Goal: Information Seeking & Learning: Learn about a topic

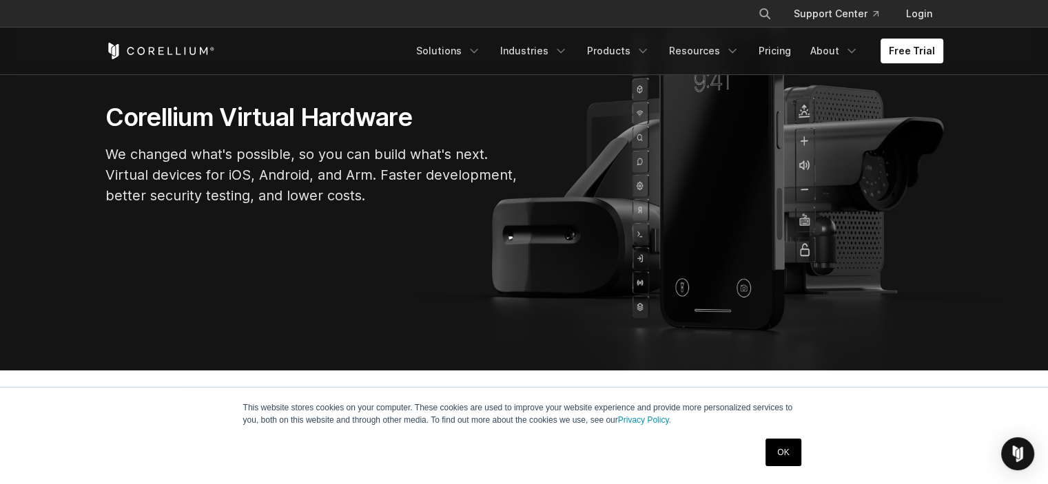
scroll to position [165, 0]
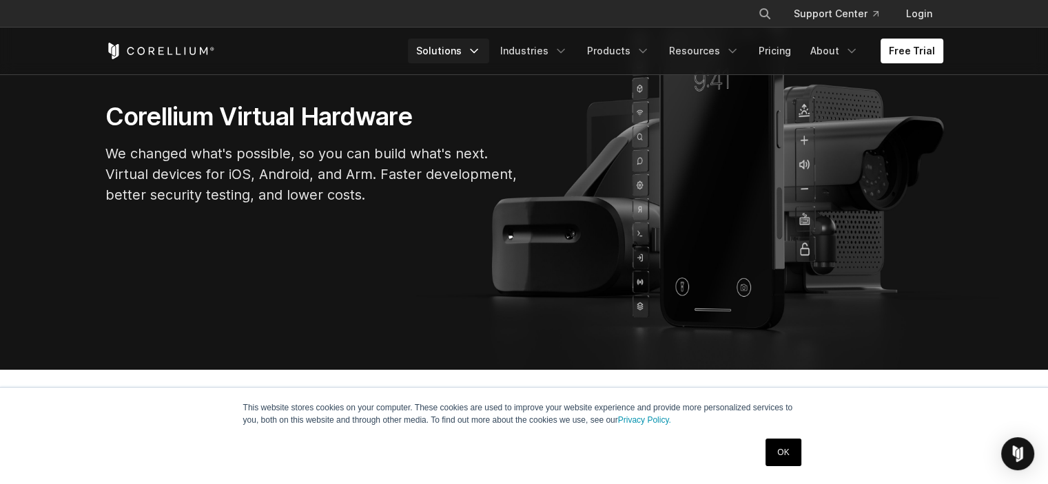
click at [459, 49] on link "Solutions" at bounding box center [448, 51] width 81 height 25
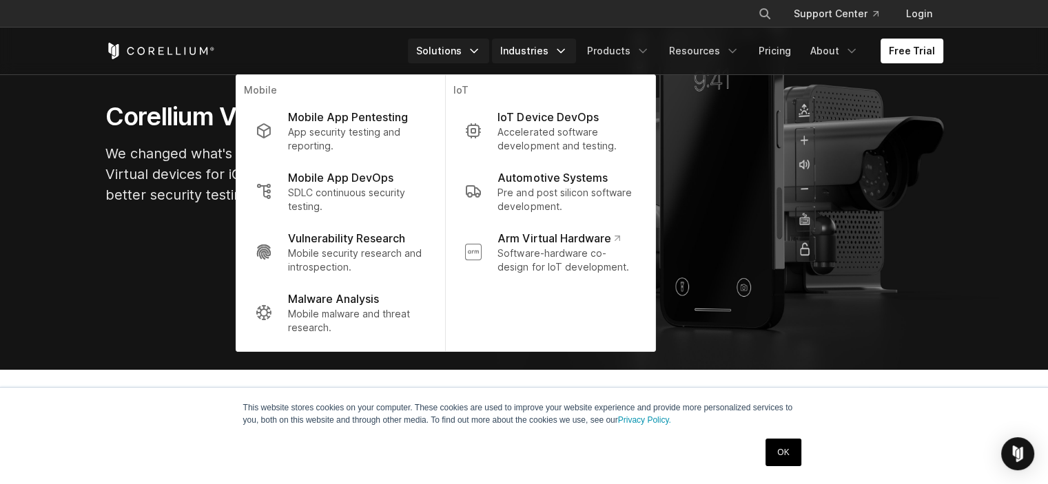
click at [532, 52] on link "Industries" at bounding box center [534, 51] width 84 height 25
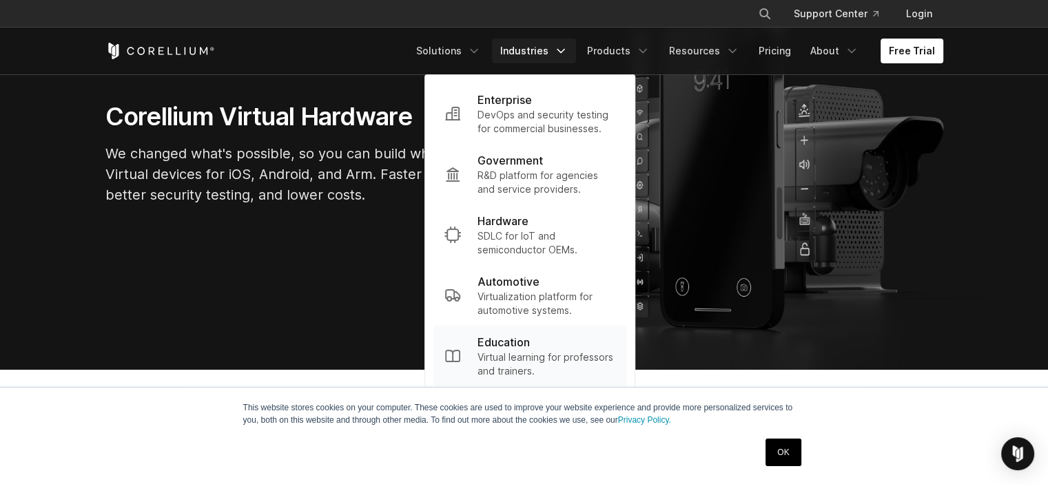
click at [514, 344] on p "Education" at bounding box center [503, 342] width 52 height 17
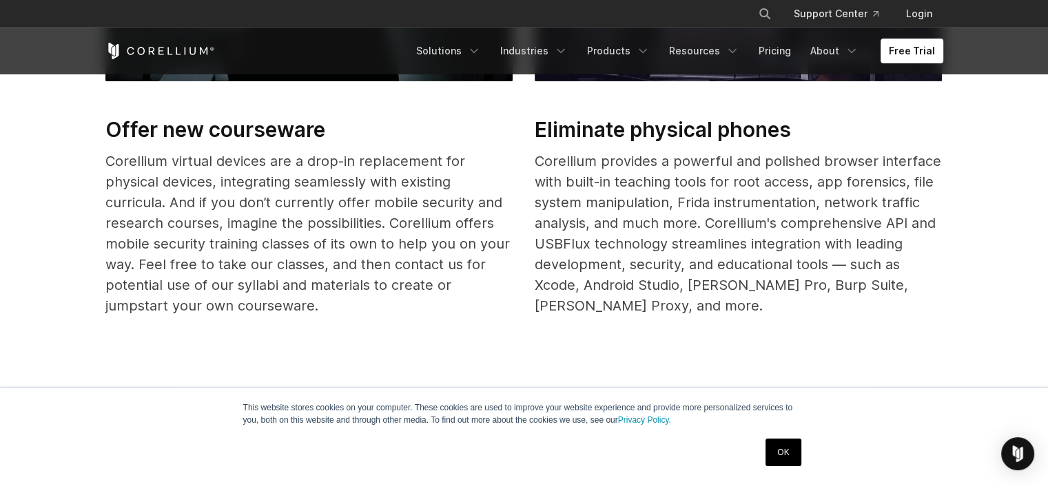
scroll to position [817, 0]
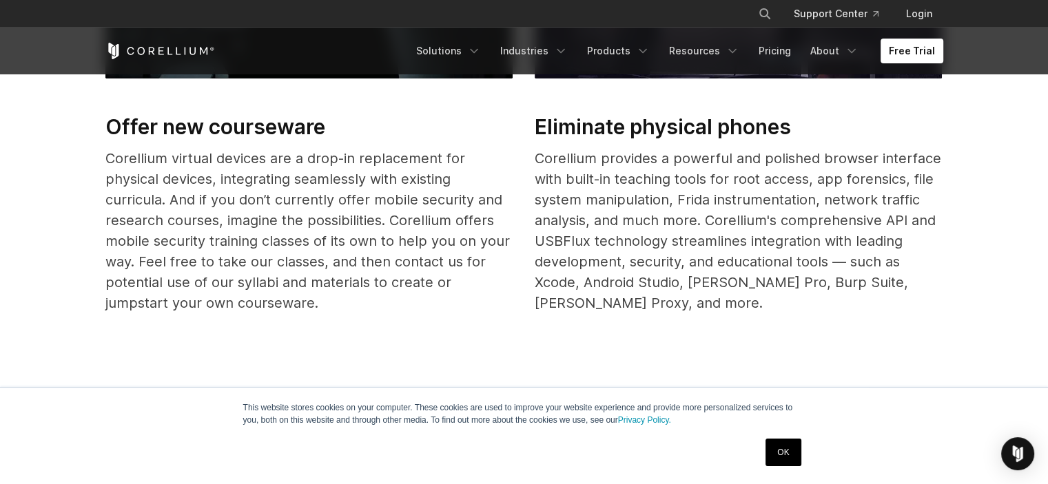
click at [534, 154] on div "Corellium provides a powerful and polished browser interface with built-in teac…" at bounding box center [737, 230] width 407 height 165
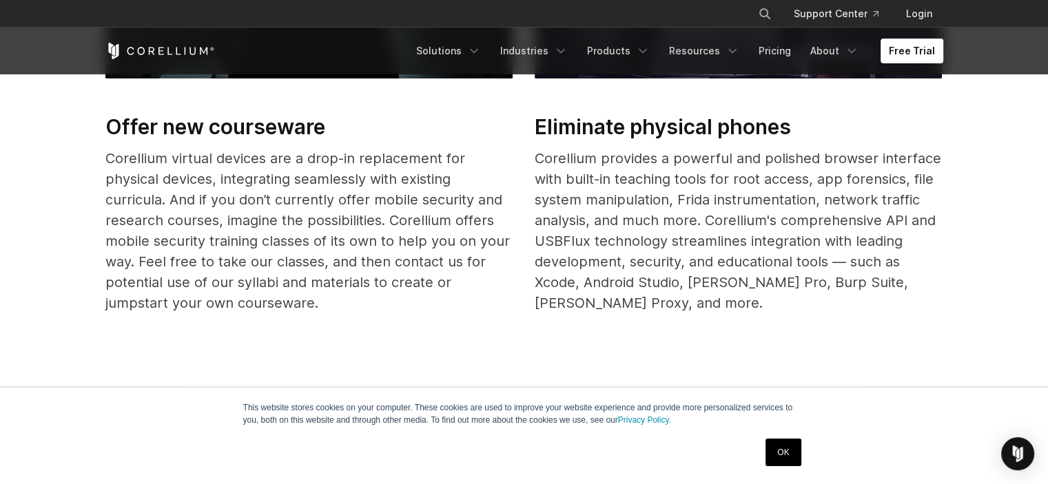
drag, startPoint x: 534, startPoint y: 154, endPoint x: 541, endPoint y: 160, distance: 8.8
click at [541, 160] on div "Corellium provides a powerful and polished browser interface with built-in teac…" at bounding box center [737, 230] width 407 height 165
click at [540, 154] on div "Corellium provides a powerful and polished browser interface with built-in teac…" at bounding box center [737, 230] width 407 height 165
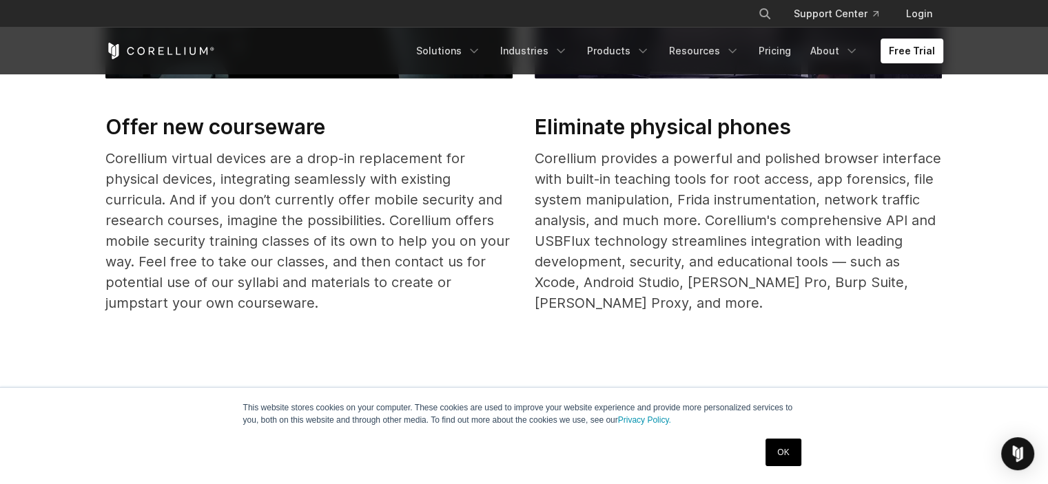
click at [540, 154] on div "Corellium provides a powerful and polished browser interface with built-in teac…" at bounding box center [737, 230] width 407 height 165
click at [534, 116] on h2 "Eliminate physical phones" at bounding box center [737, 127] width 407 height 31
drag, startPoint x: 534, startPoint y: 116, endPoint x: 222, endPoint y: 143, distance: 313.1
click at [222, 143] on div "Offer new courseware Corellium virtual devices are a drop-in replacement for ph…" at bounding box center [534, 77] width 858 height 505
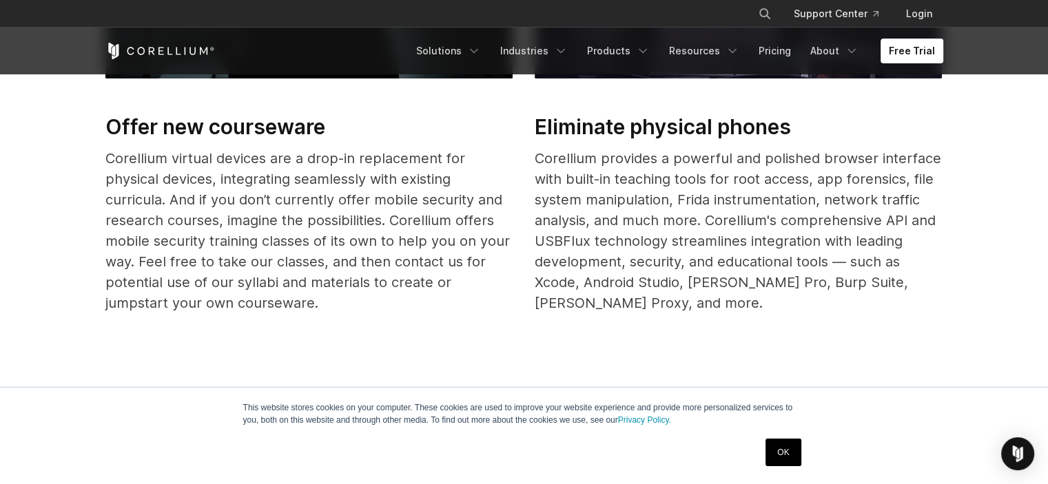
click at [136, 120] on h2 "Offer new courseware" at bounding box center [308, 127] width 407 height 31
drag, startPoint x: 136, startPoint y: 120, endPoint x: 142, endPoint y: 178, distance: 58.9
click at [142, 178] on div "Offer new courseware Corellium virtual devices are a drop-in replacement for ph…" at bounding box center [308, 77] width 407 height 505
click at [142, 178] on div "Corellium virtual devices are a drop-in replacement for physical devices, integ…" at bounding box center [308, 230] width 407 height 165
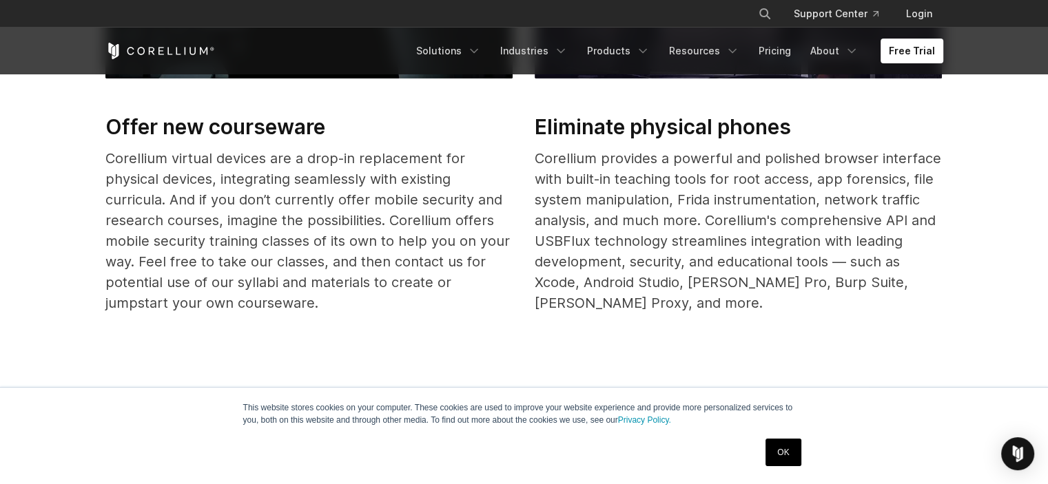
click at [142, 178] on div "Corellium virtual devices are a drop-in replacement for physical devices, integ…" at bounding box center [308, 230] width 407 height 165
drag, startPoint x: 142, startPoint y: 178, endPoint x: 371, endPoint y: 196, distance: 230.0
click at [371, 196] on div "Corellium virtual devices are a drop-in replacement for physical devices, integ…" at bounding box center [308, 230] width 407 height 165
